Goal: Task Accomplishment & Management: Manage account settings

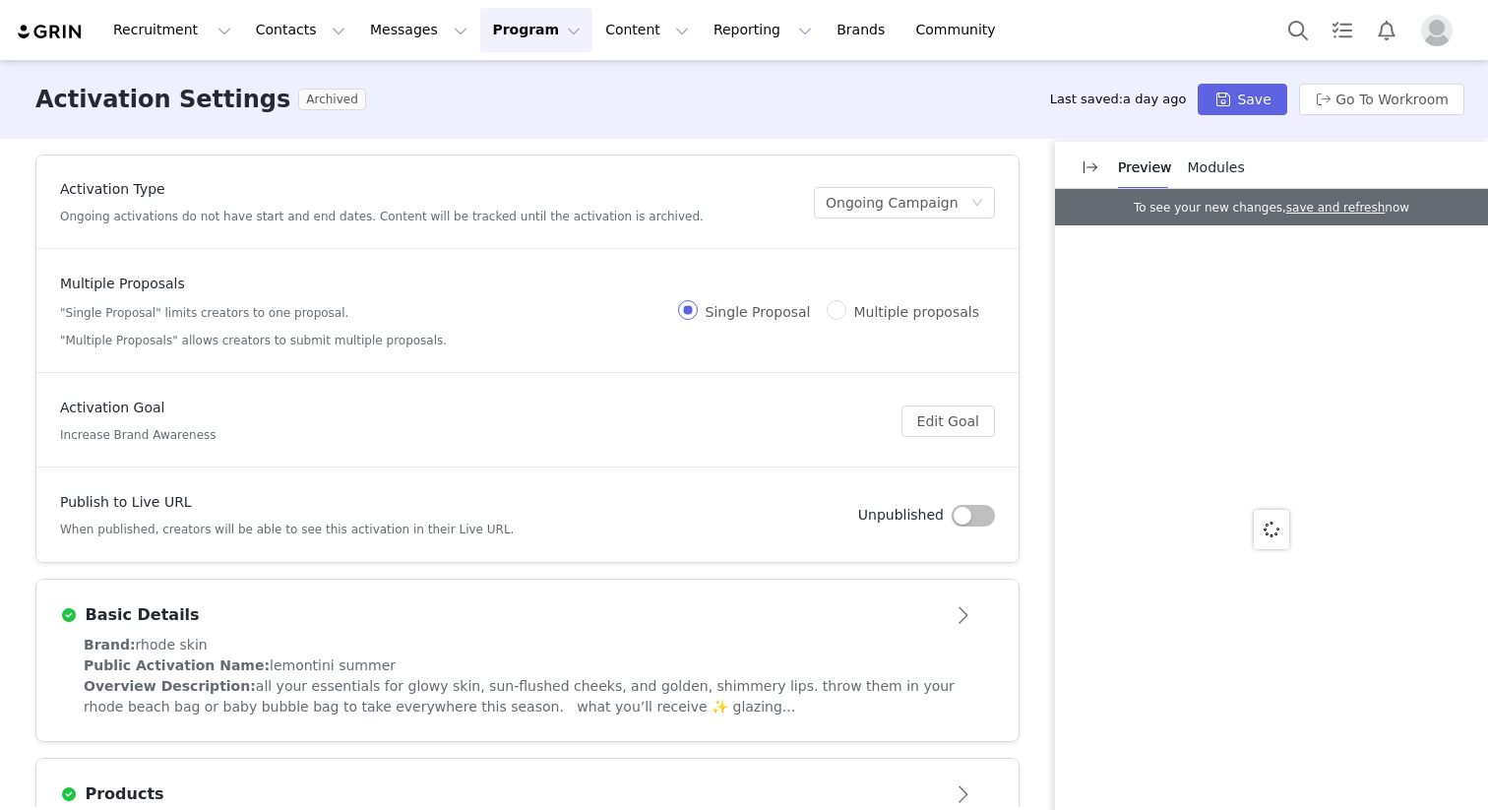
click at [519, 29] on button "Program Program" at bounding box center [536, 30] width 112 height 44
click at [512, 89] on p "Activations" at bounding box center [504, 87] width 76 height 21
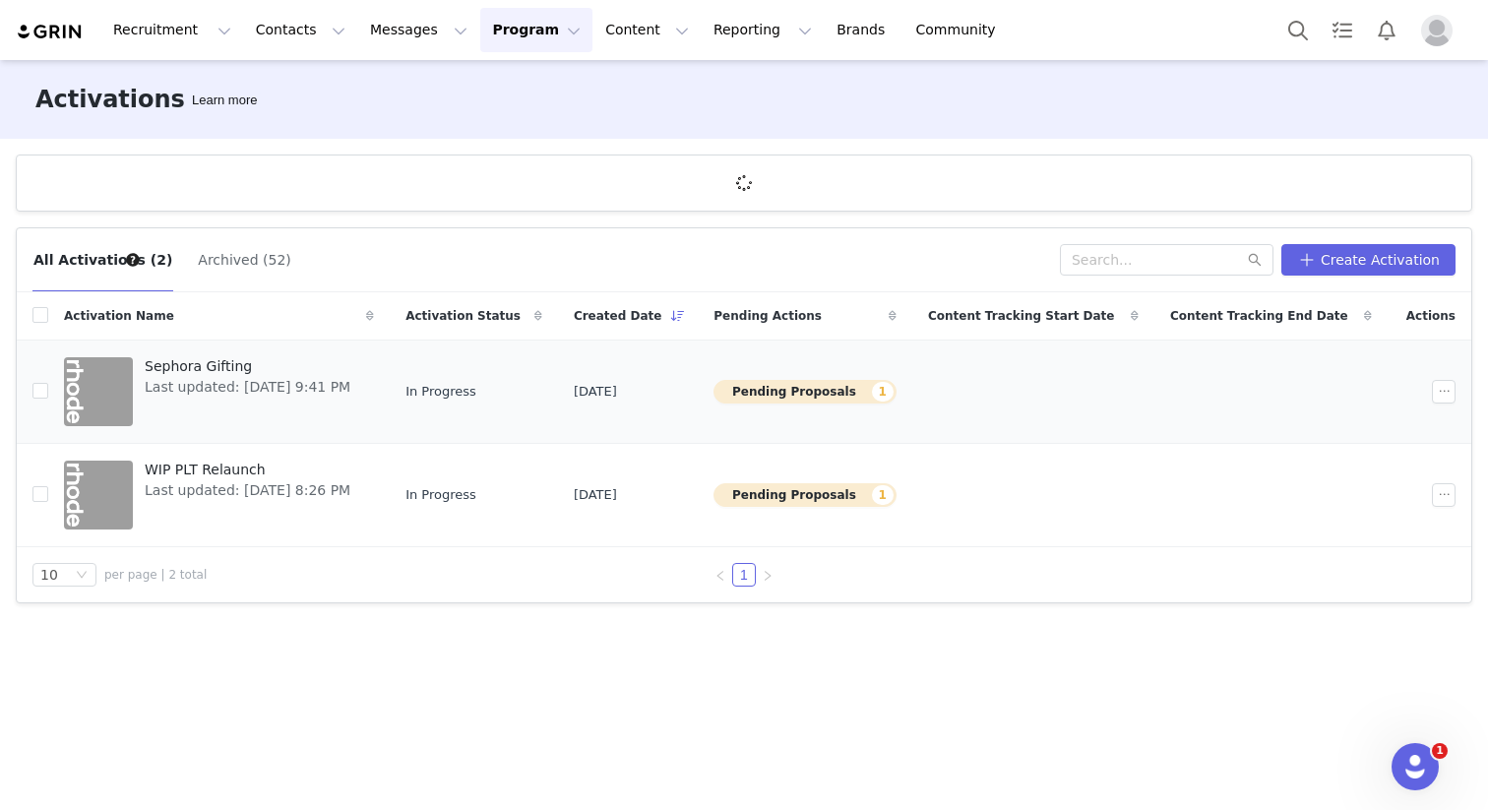
click at [173, 366] on span "Sephora Gifting" at bounding box center [248, 366] width 206 height 21
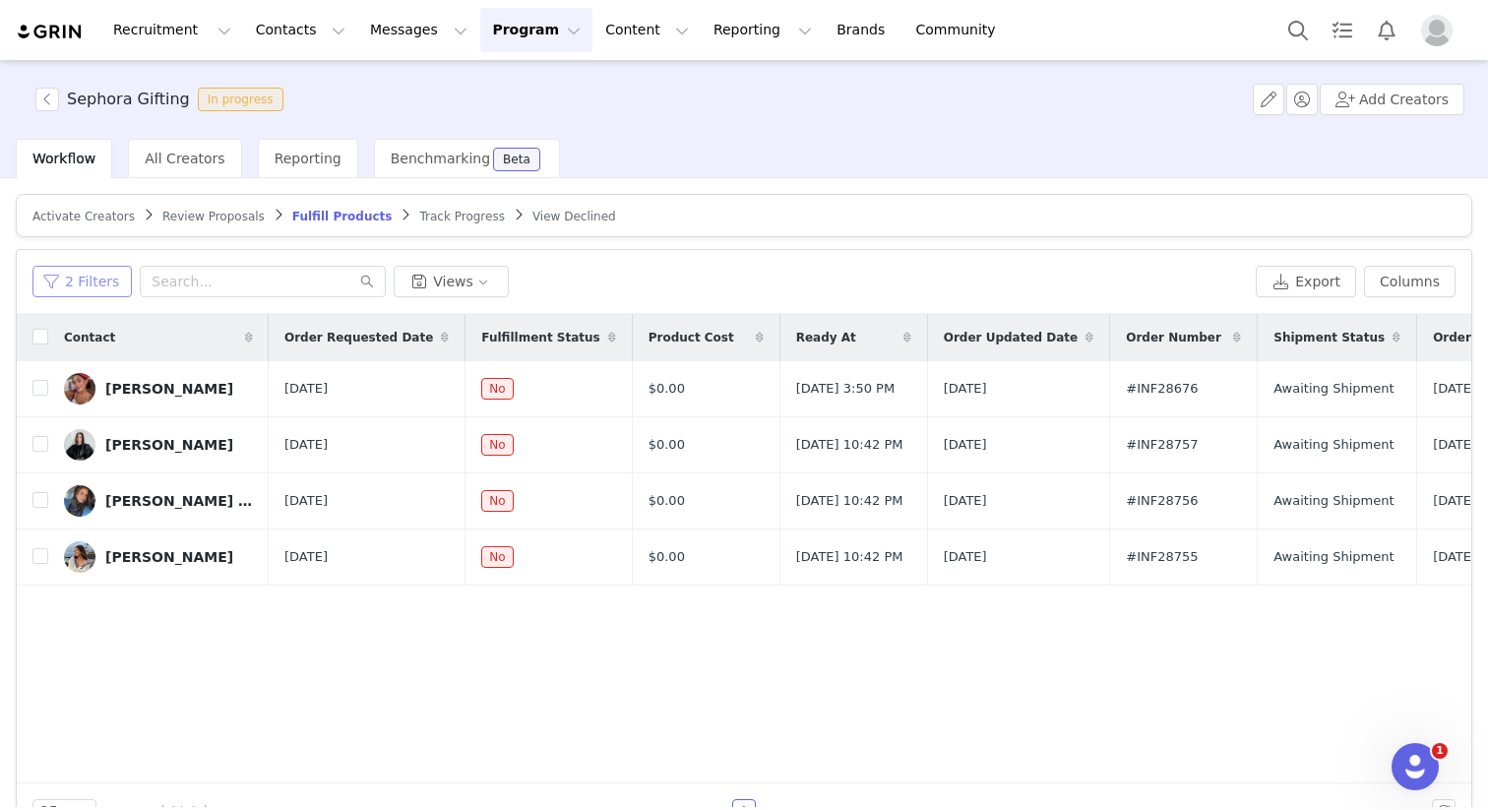
click at [64, 284] on button "2 Filters" at bounding box center [81, 282] width 99 height 32
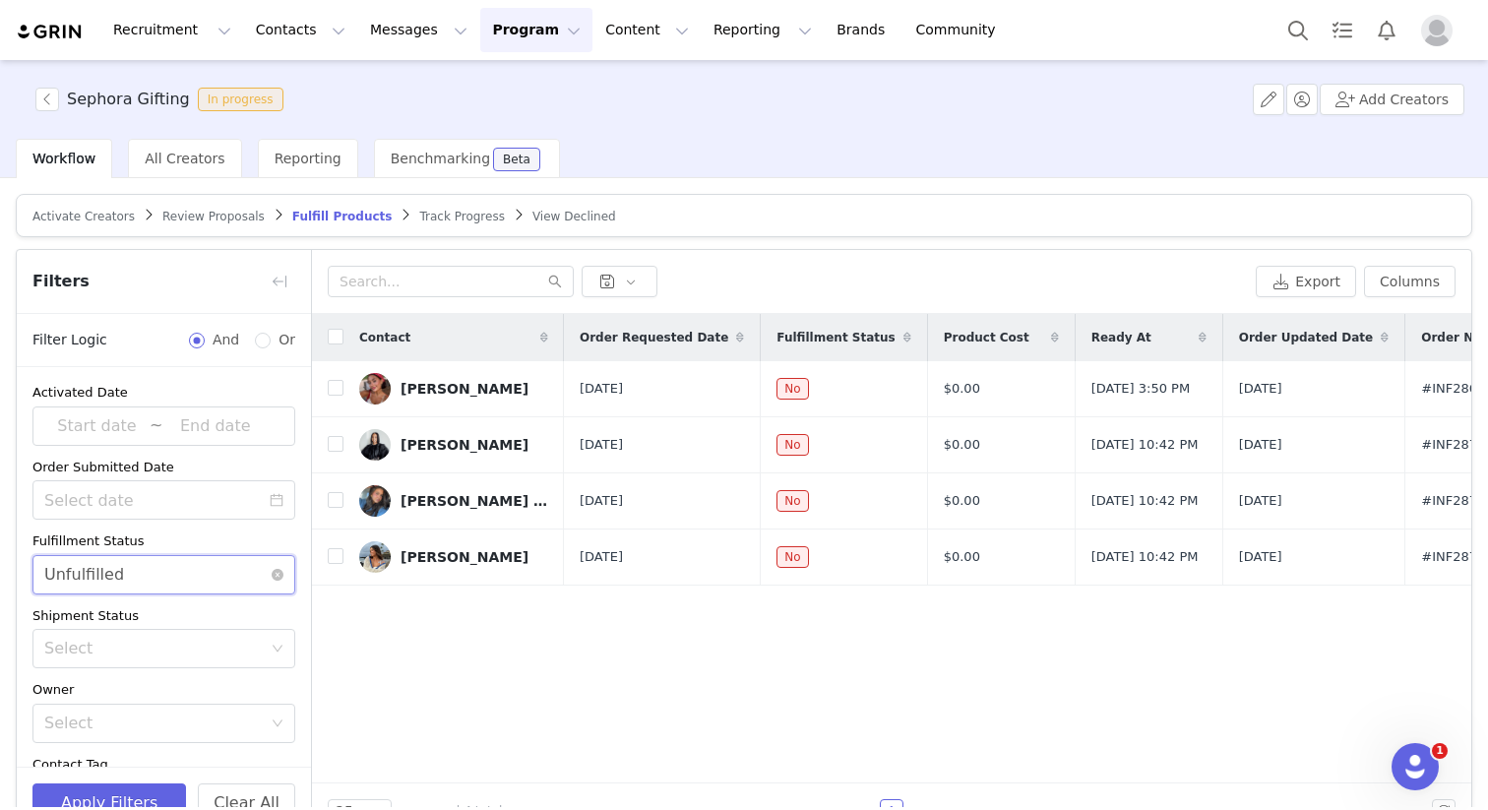
click at [163, 564] on div "Select Unfulfilled" at bounding box center [157, 574] width 226 height 37
click at [172, 609] on li "Fulfilled" at bounding box center [163, 617] width 263 height 32
click at [277, 283] on button "button" at bounding box center [280, 282] width 32 height 32
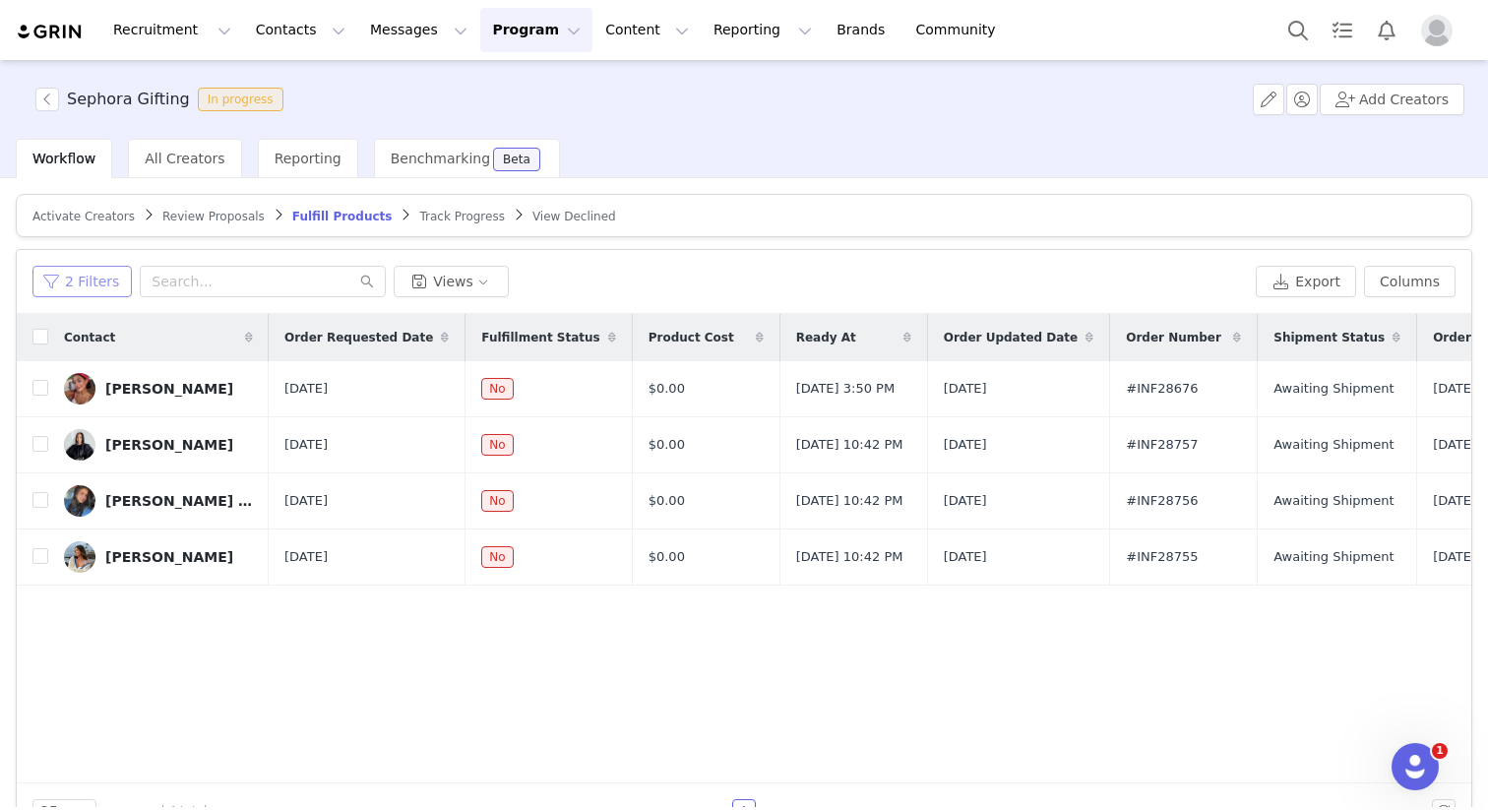
click at [103, 279] on button "2 Filters" at bounding box center [81, 282] width 99 height 32
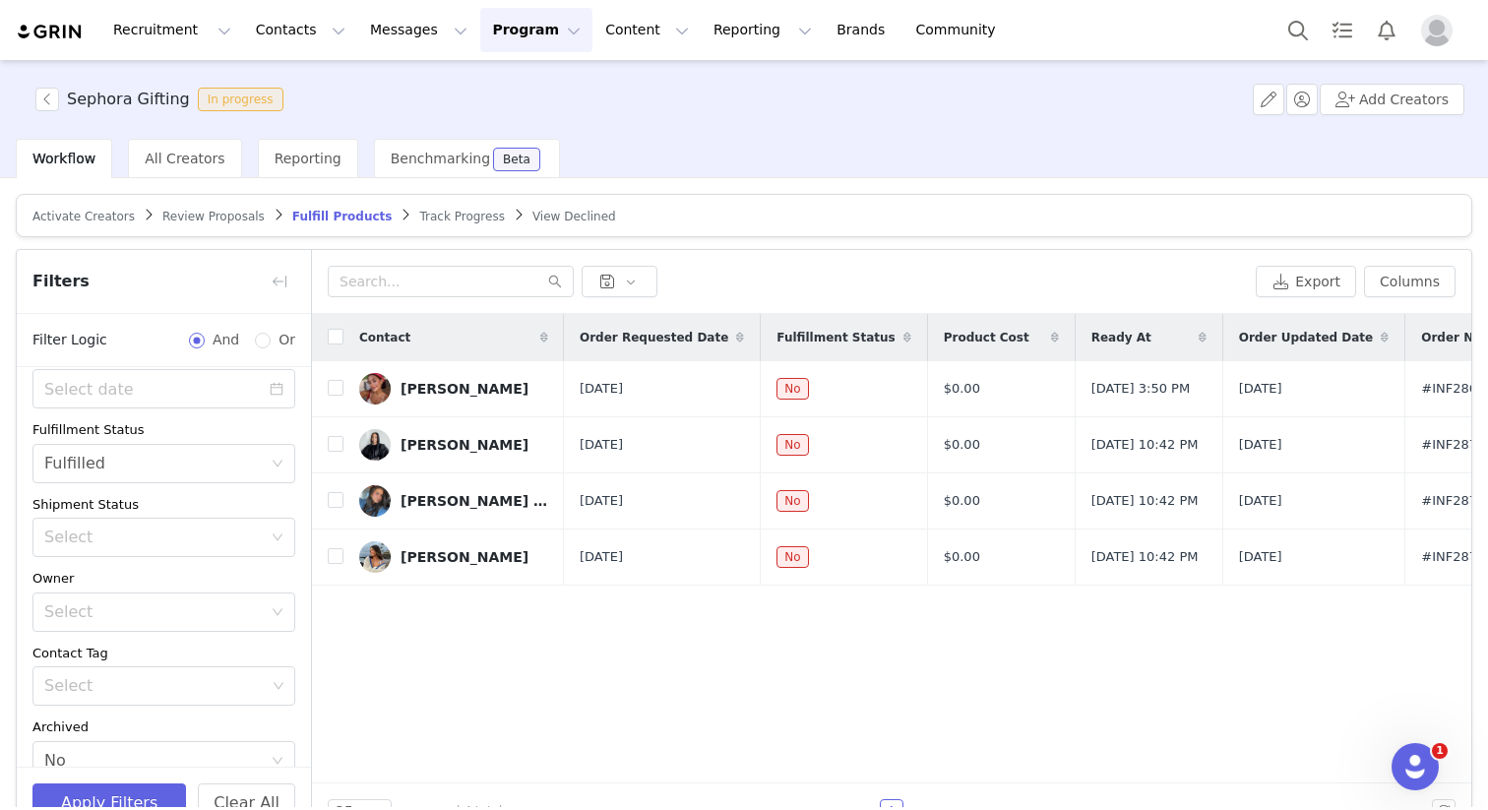
scroll to position [204, 0]
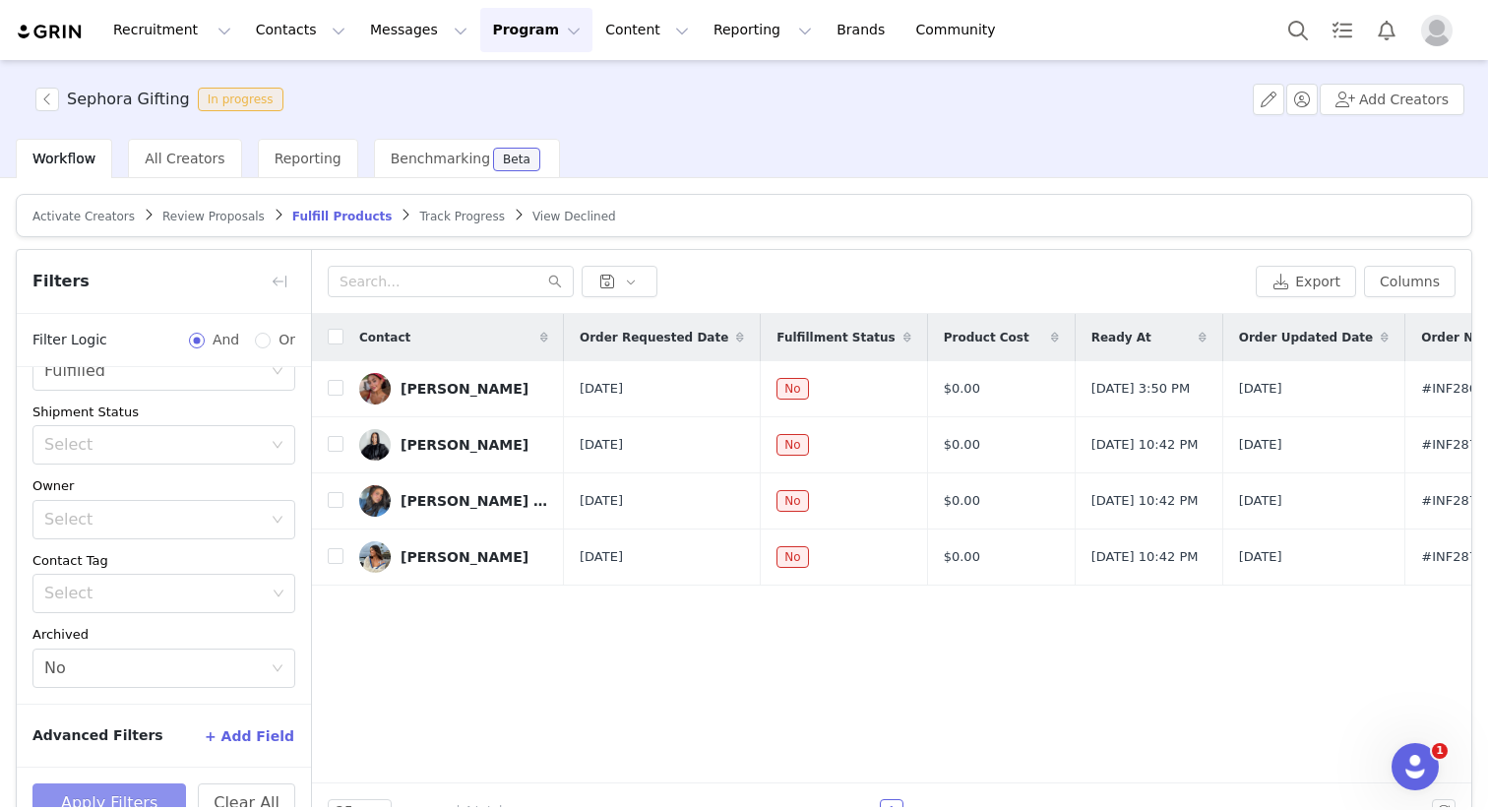
click at [139, 788] on button "Apply Filters" at bounding box center [109, 803] width 154 height 39
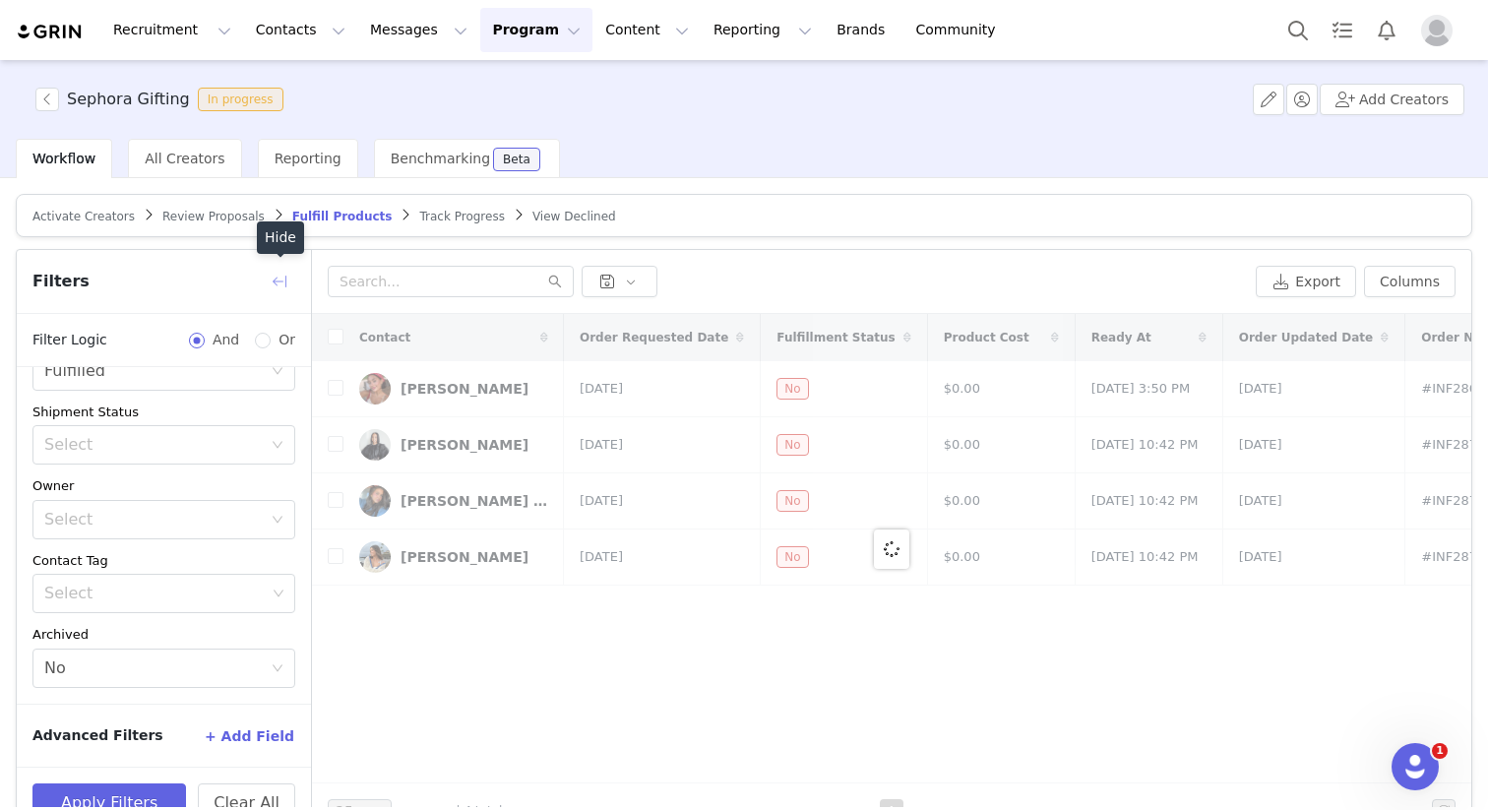
click at [285, 278] on button "button" at bounding box center [280, 282] width 32 height 32
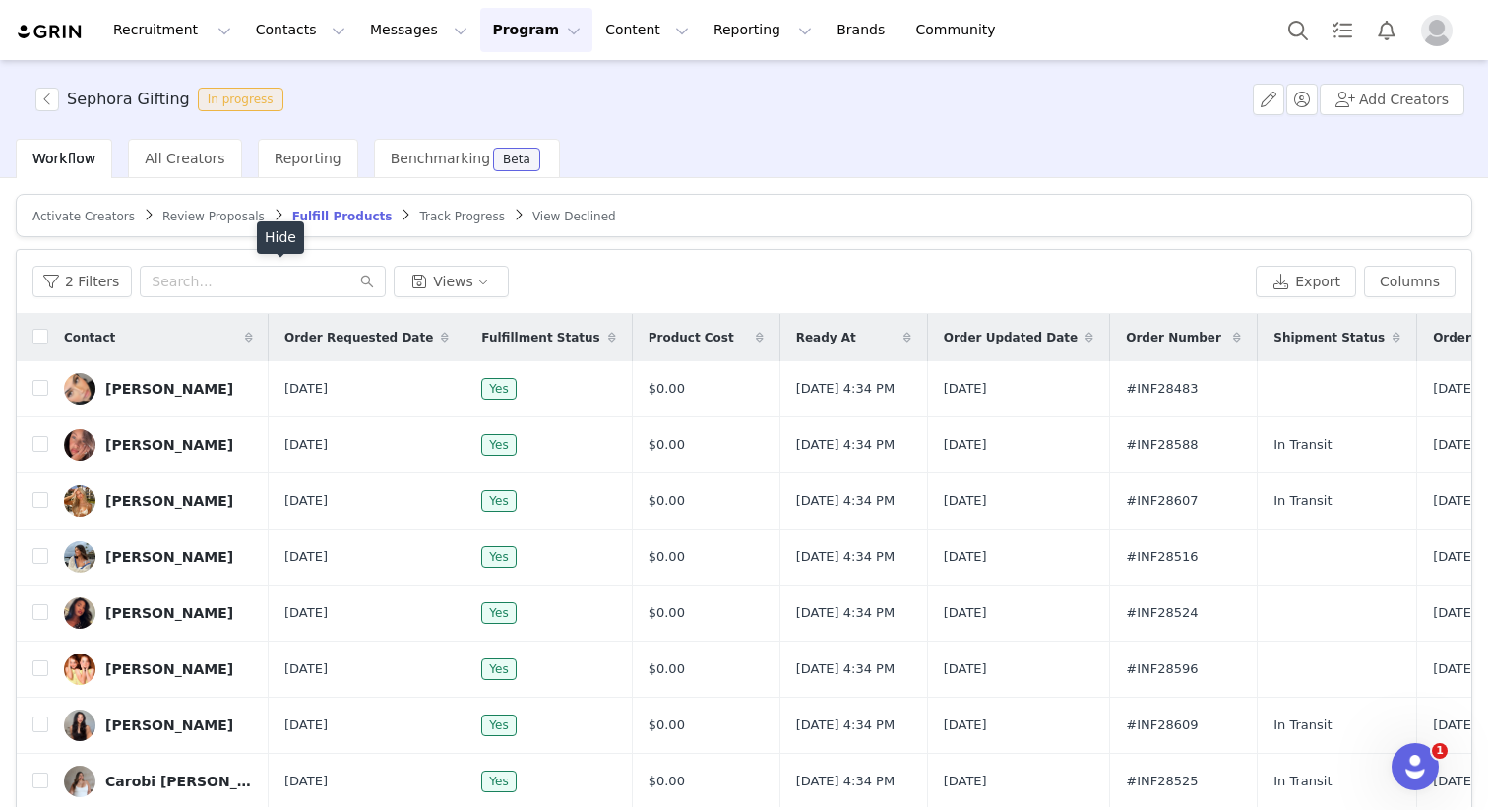
scroll to position [200, 0]
click at [43, 334] on input "checkbox" at bounding box center [40, 337] width 16 height 16
checkbox input "true"
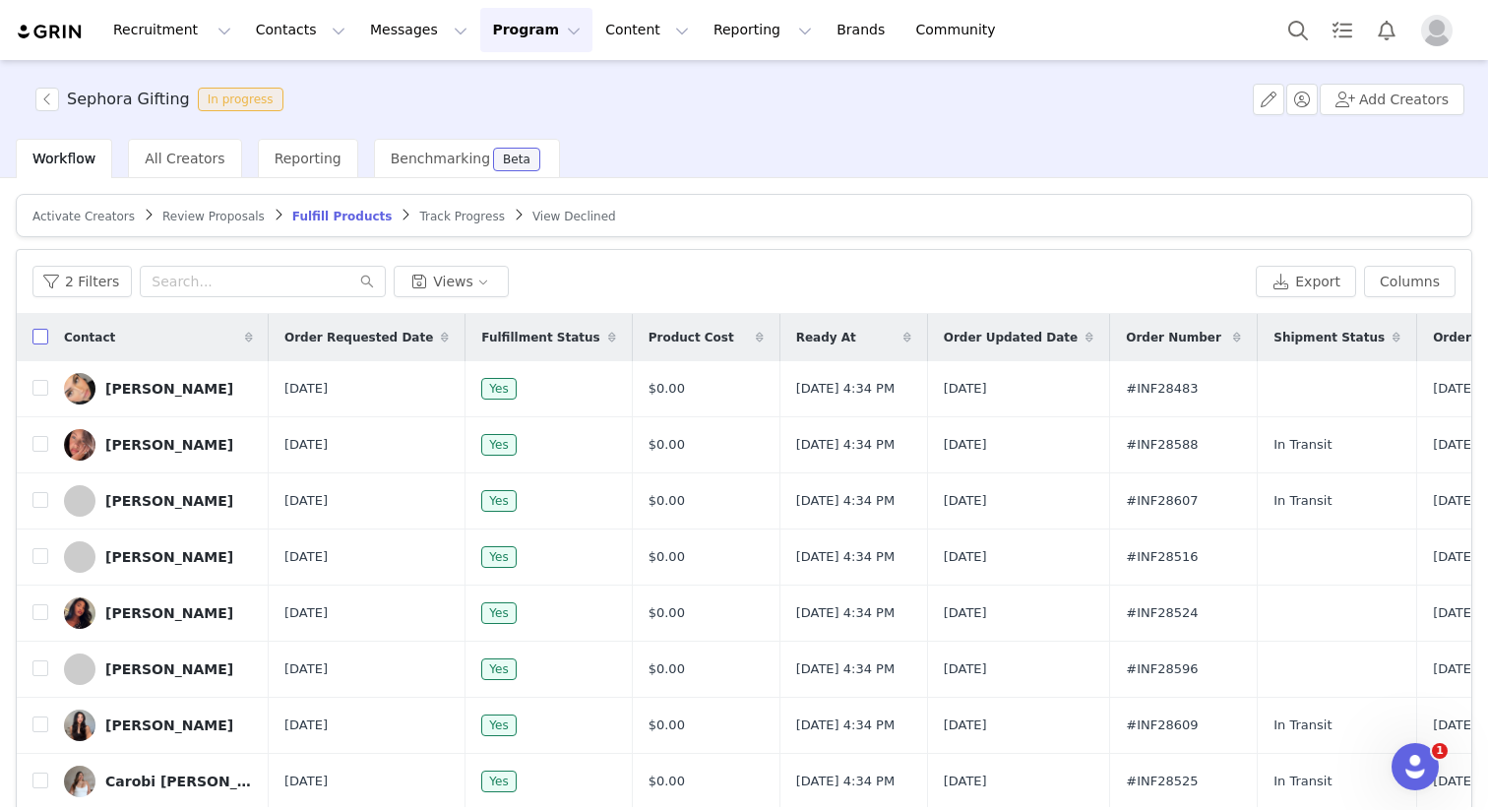
checkbox input "true"
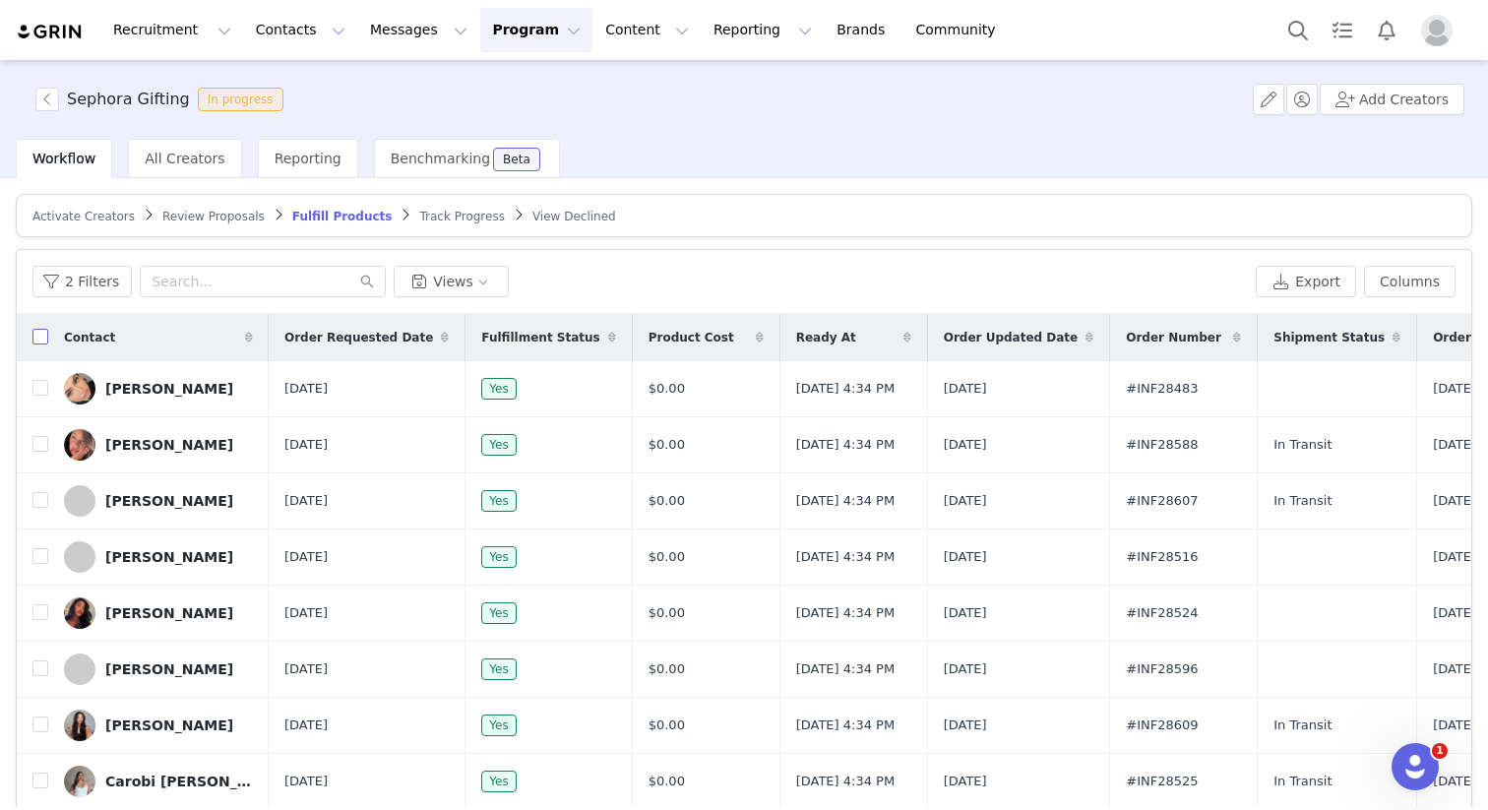
checkbox input "true"
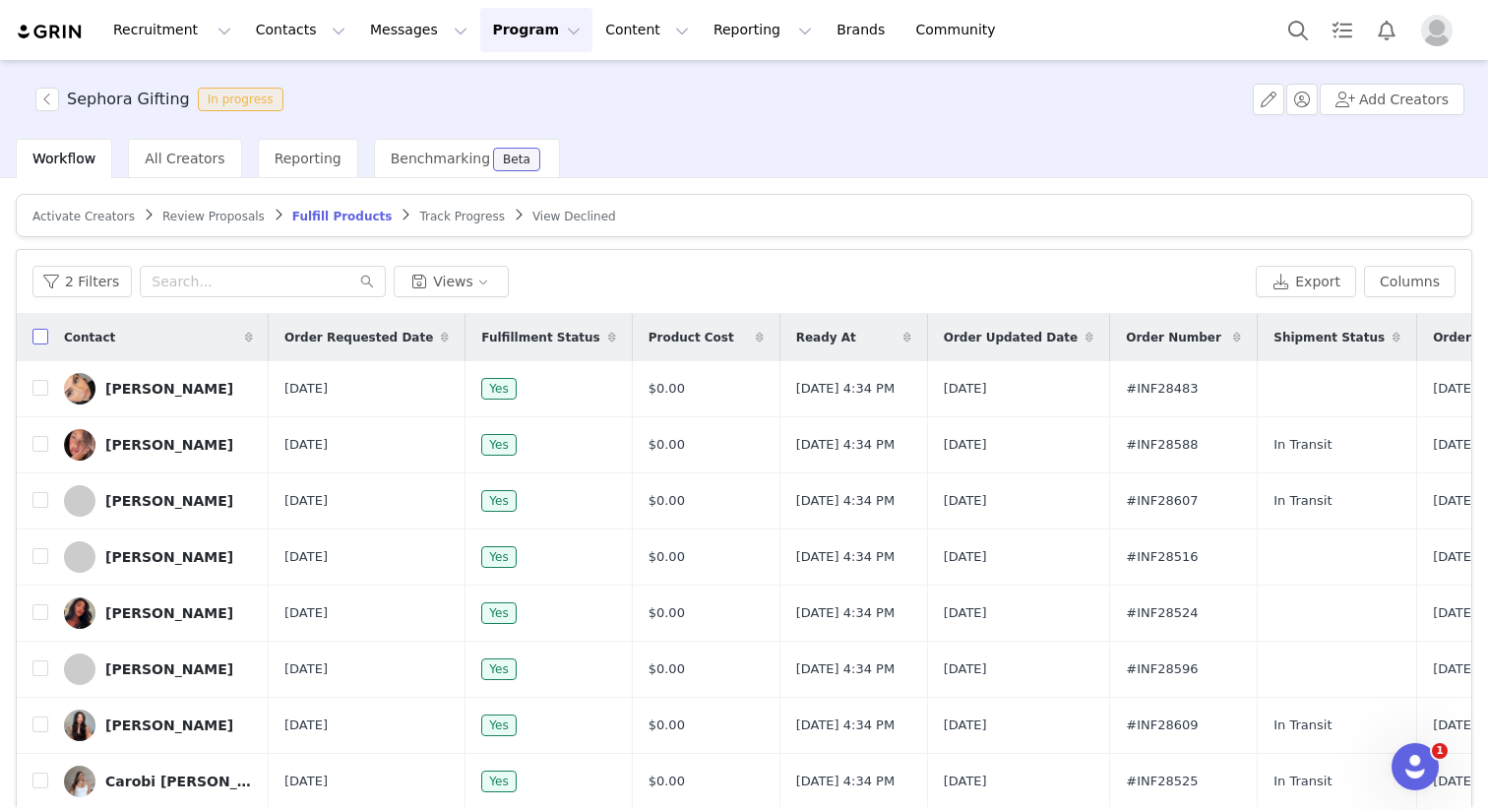
checkbox input "true"
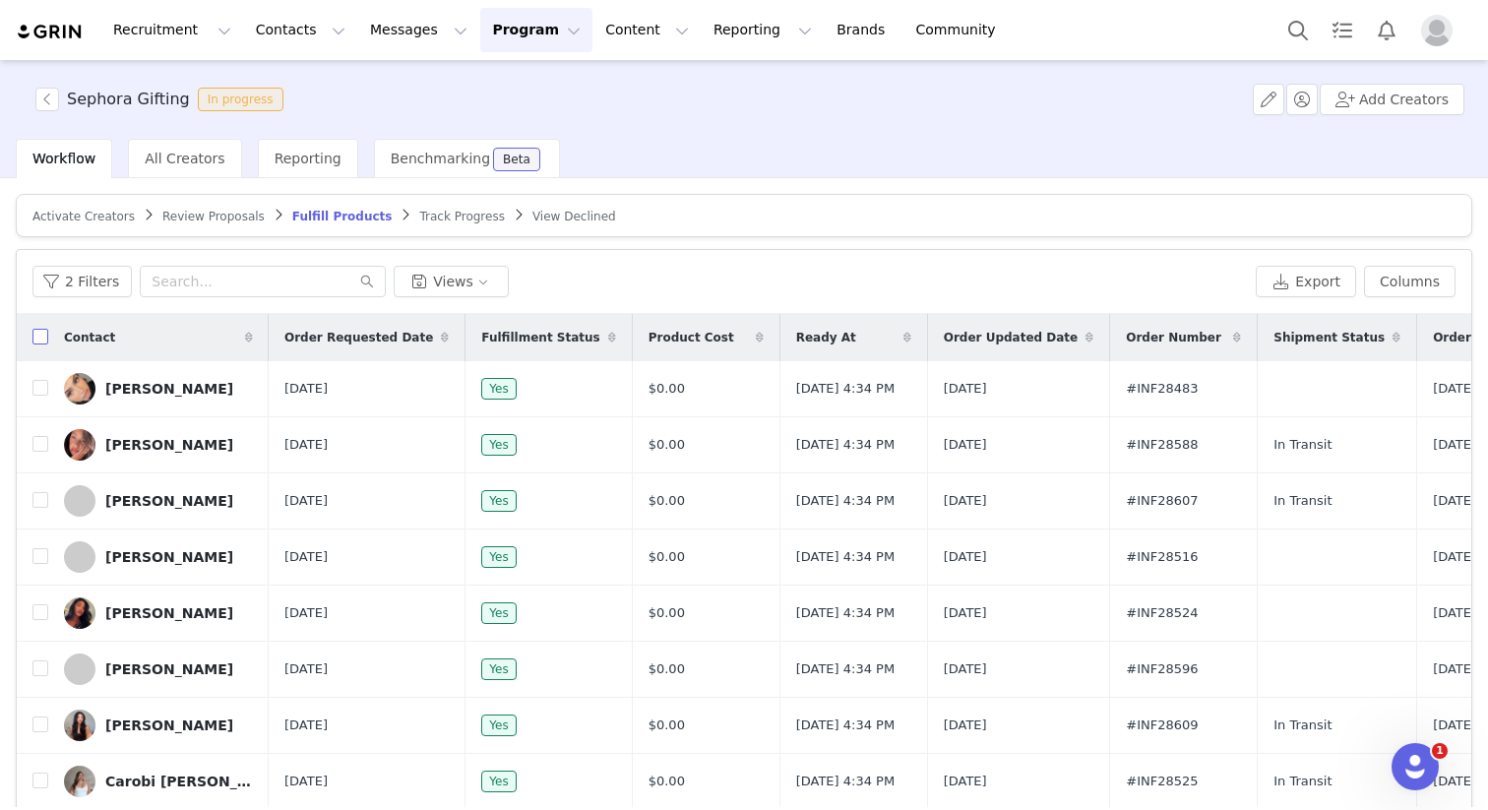
checkbox input "true"
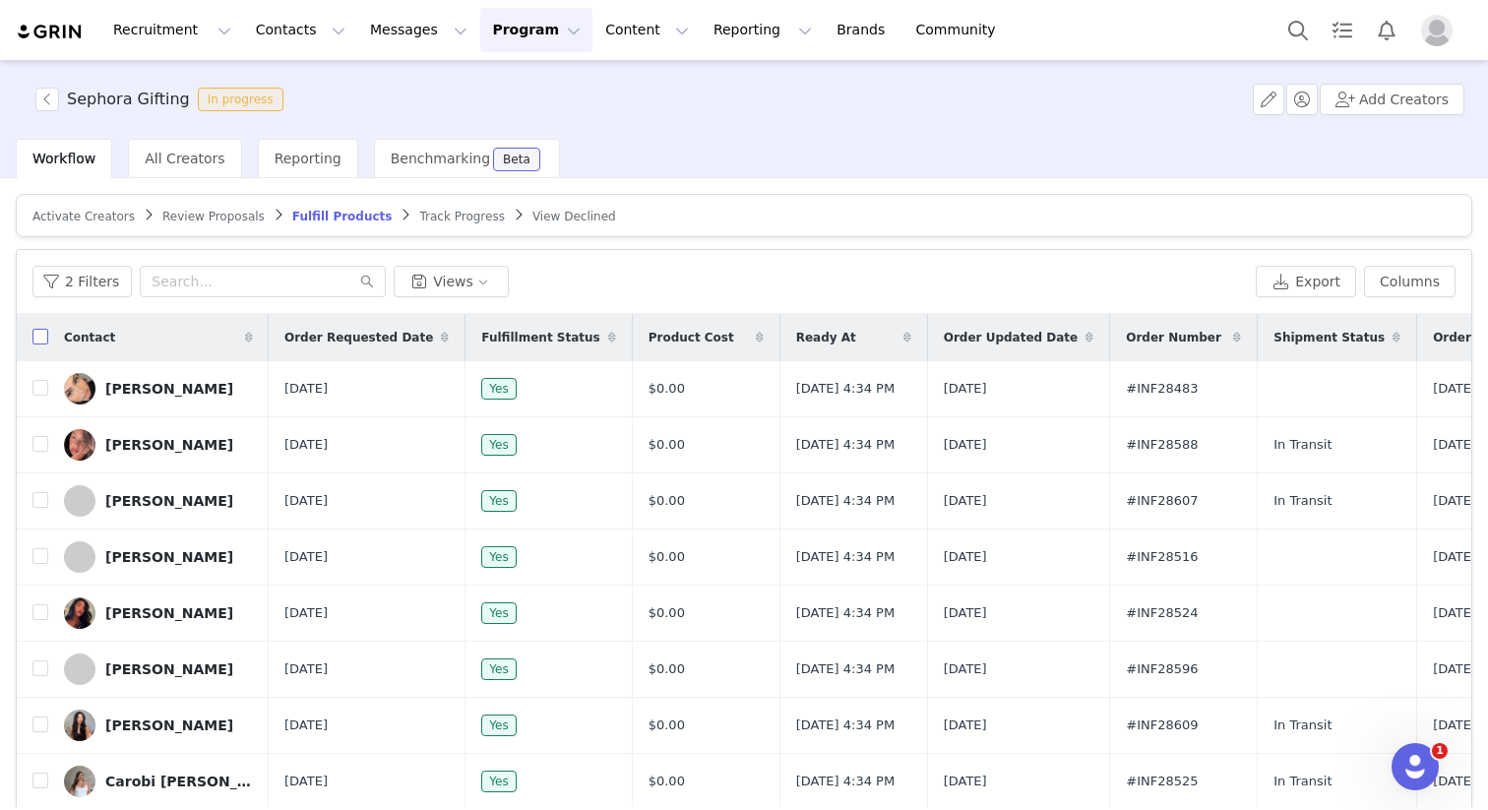
checkbox input "true"
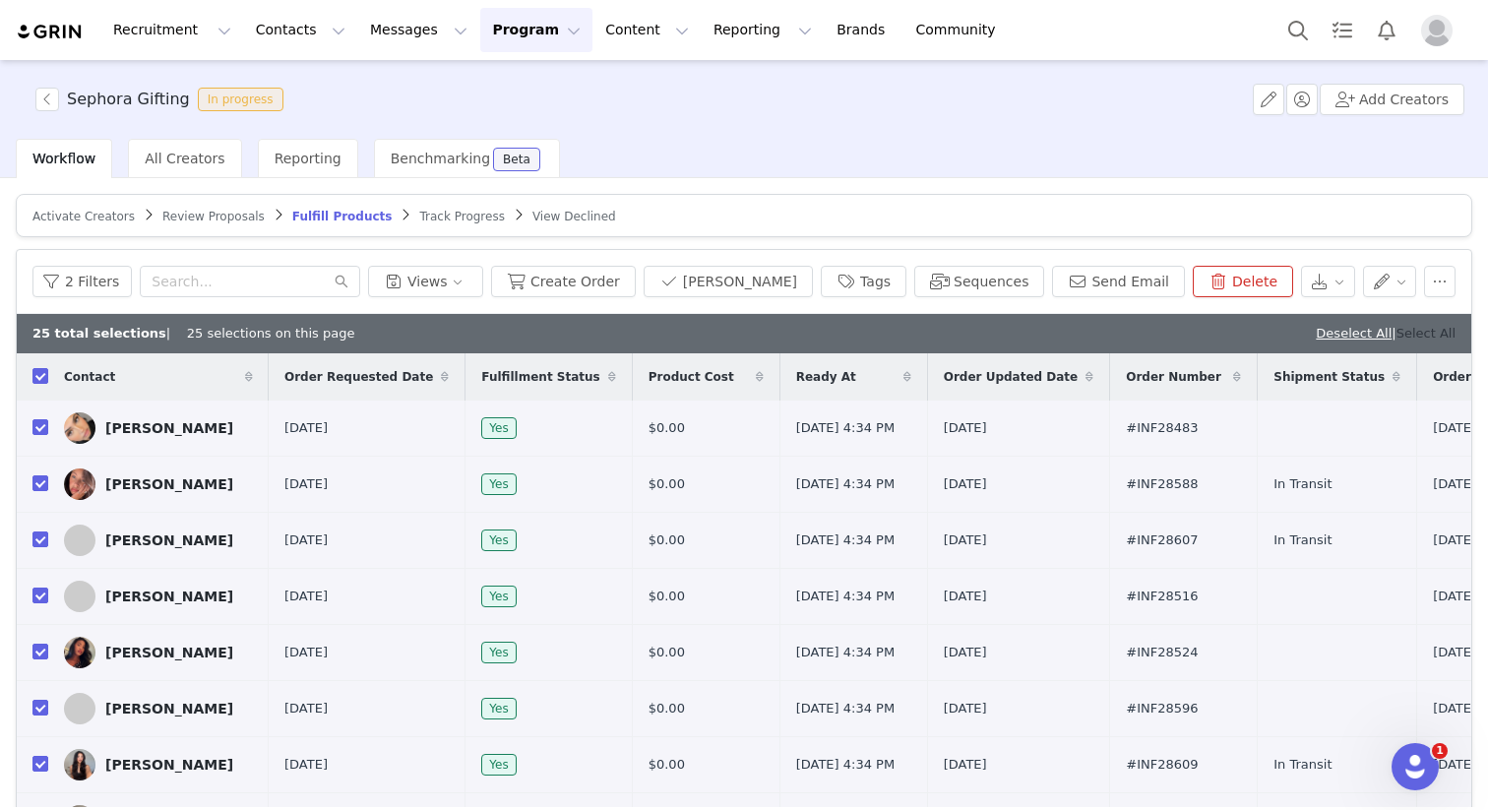
click at [1422, 332] on link "Select All" at bounding box center [1426, 333] width 59 height 15
